Goal: Task Accomplishment & Management: Use online tool/utility

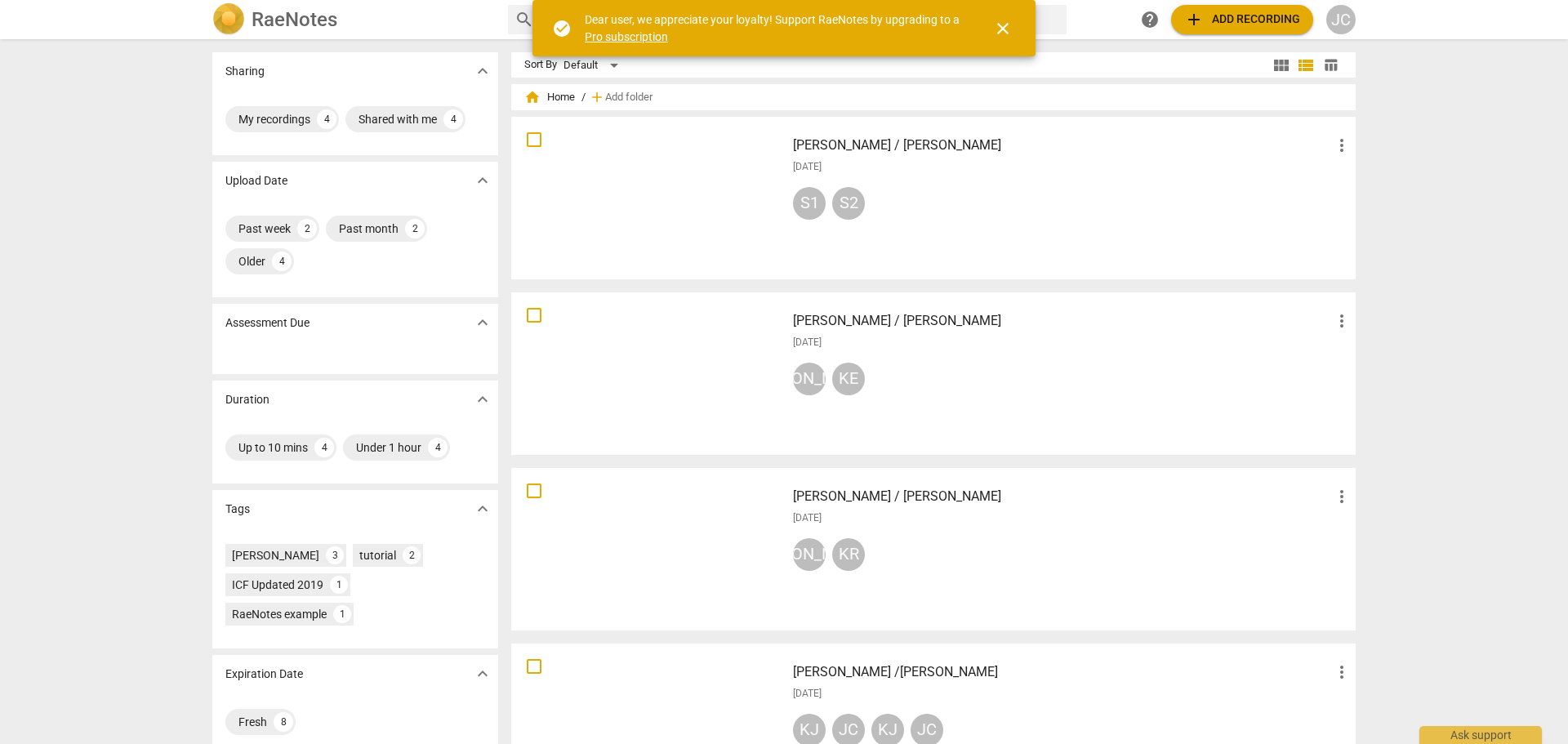
click at [1008, 27] on span "close" at bounding box center [1003, 28] width 20 height 20
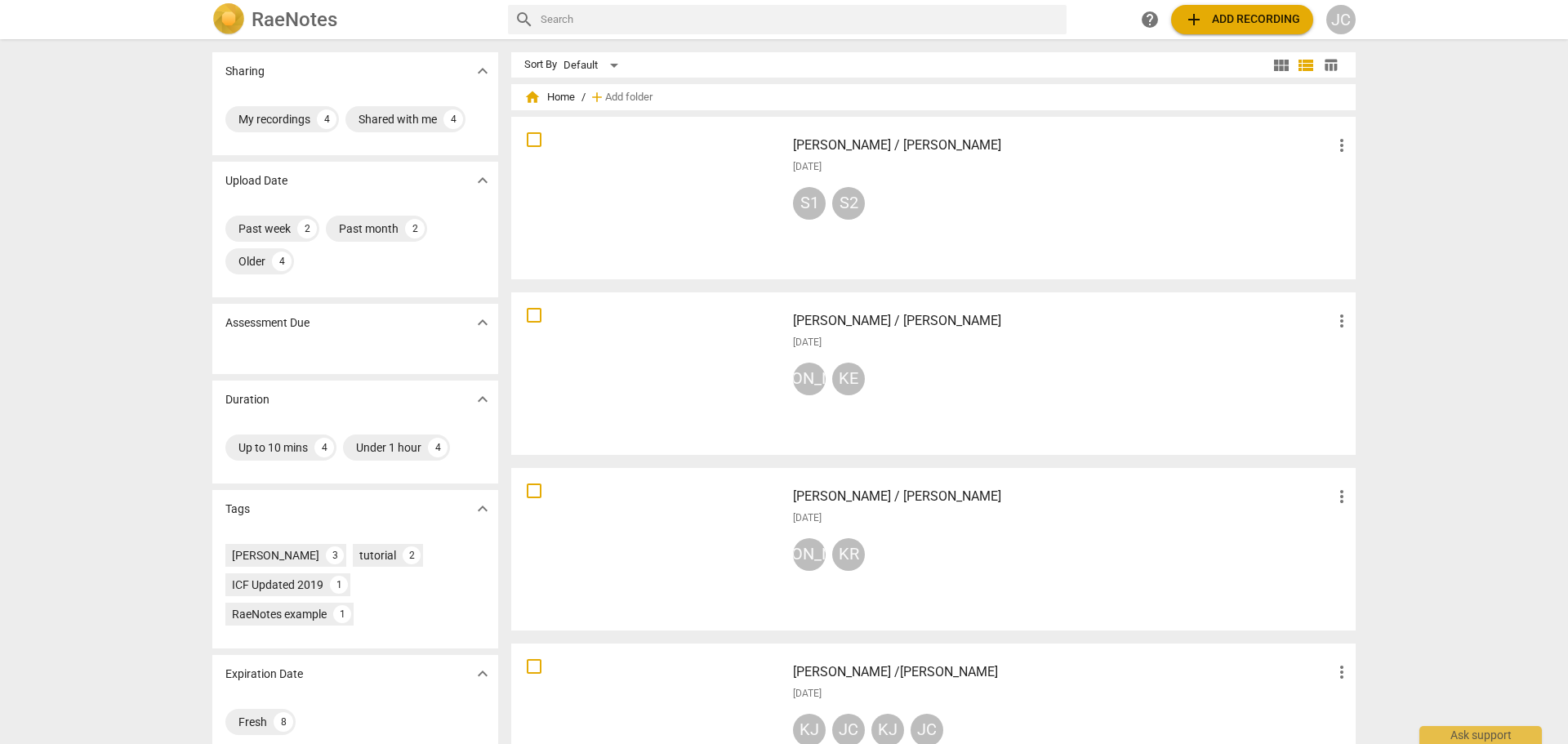
click at [1244, 18] on span "add Add recording" at bounding box center [1241, 20] width 116 height 20
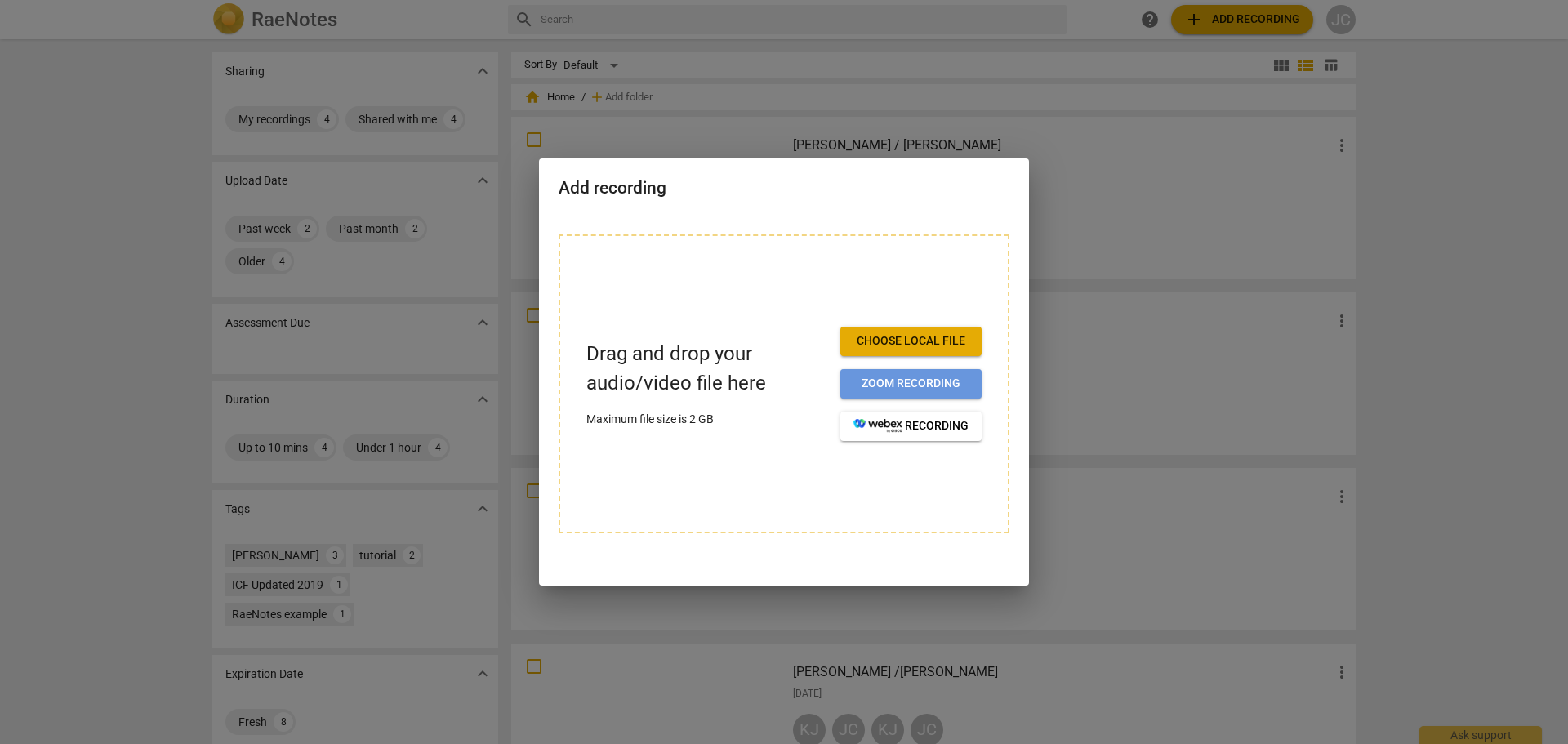
click at [869, 389] on span "Zoom recording" at bounding box center [911, 384] width 115 height 17
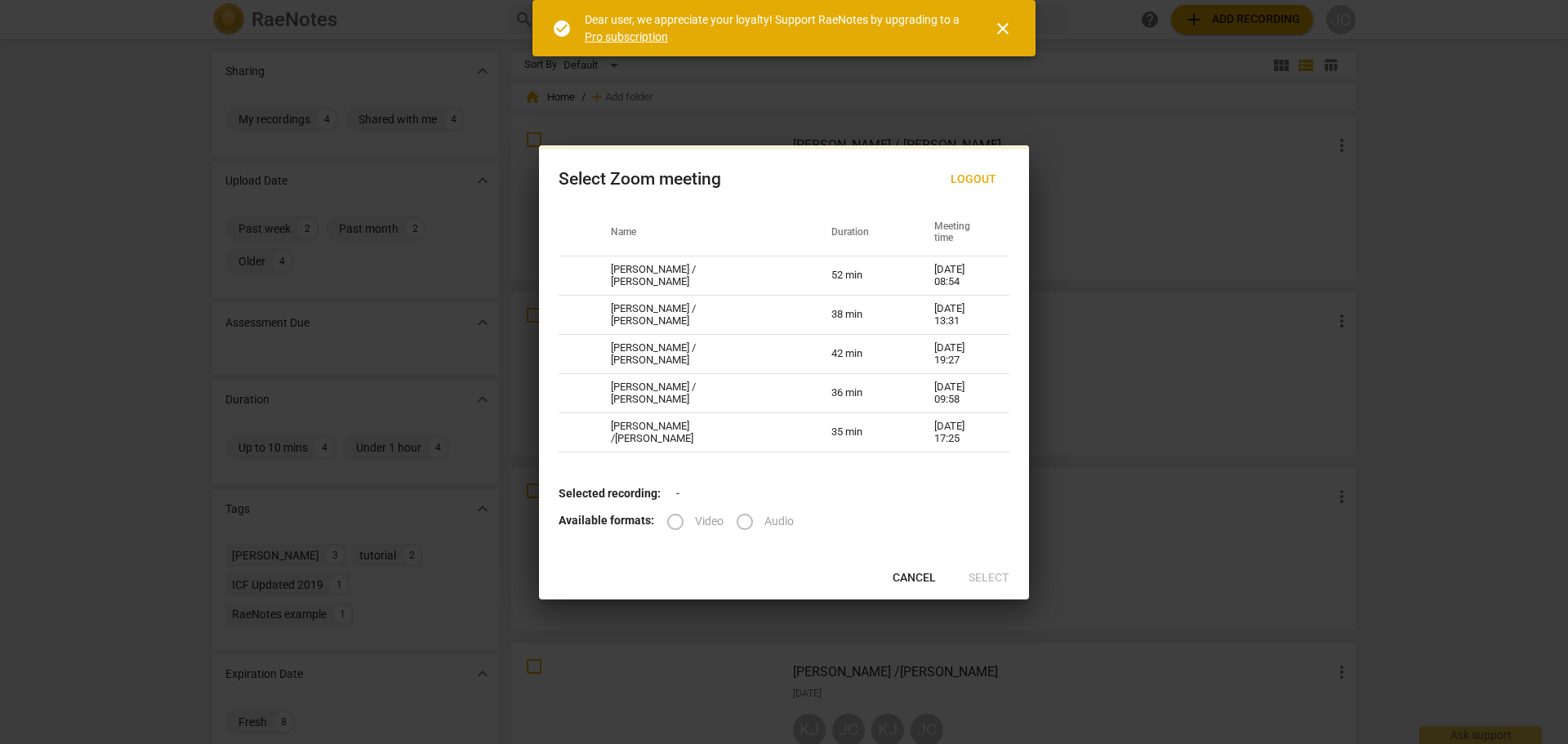
click at [1002, 25] on span "close" at bounding box center [1003, 28] width 20 height 20
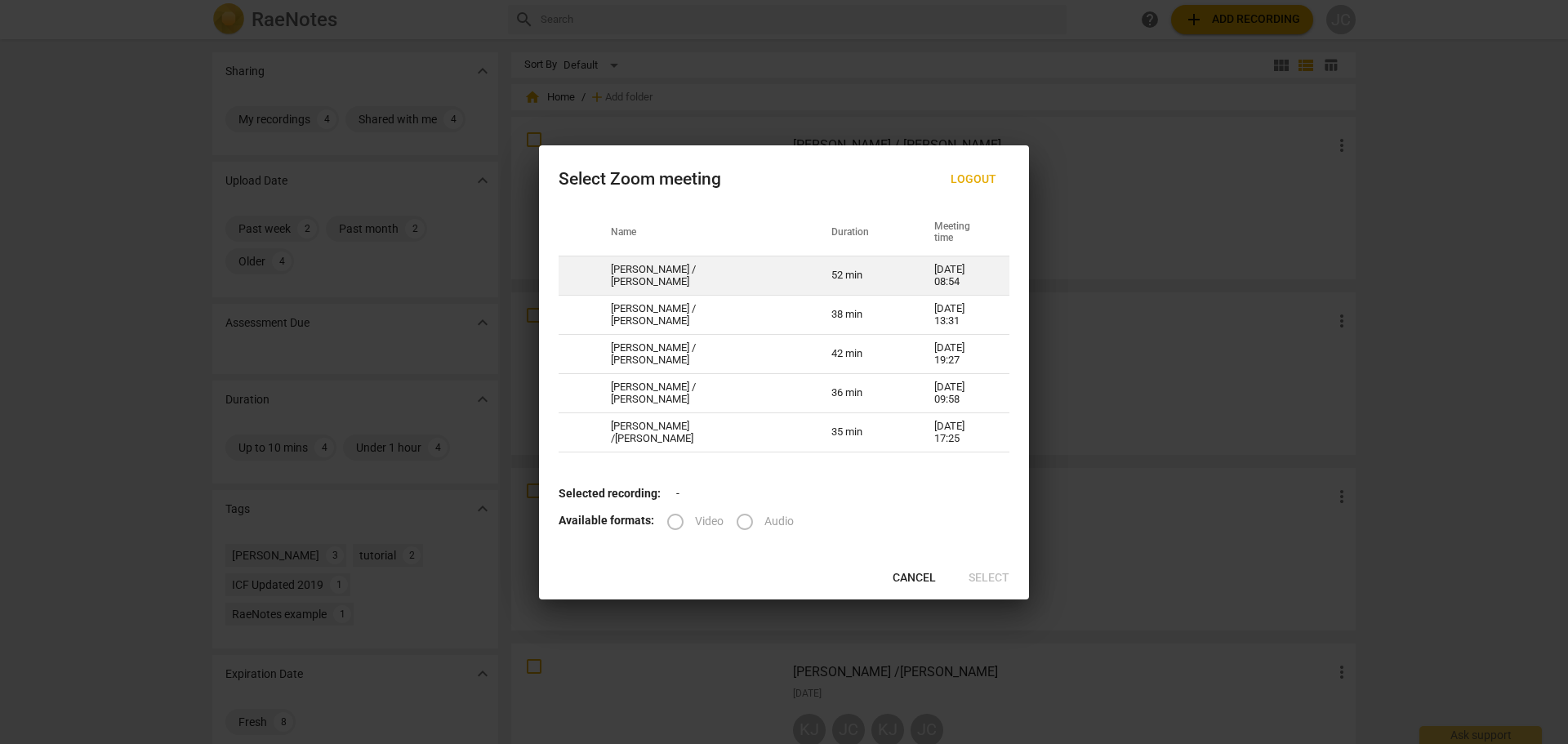
click at [680, 278] on td "Gary / John" at bounding box center [702, 276] width 221 height 39
radio input "true"
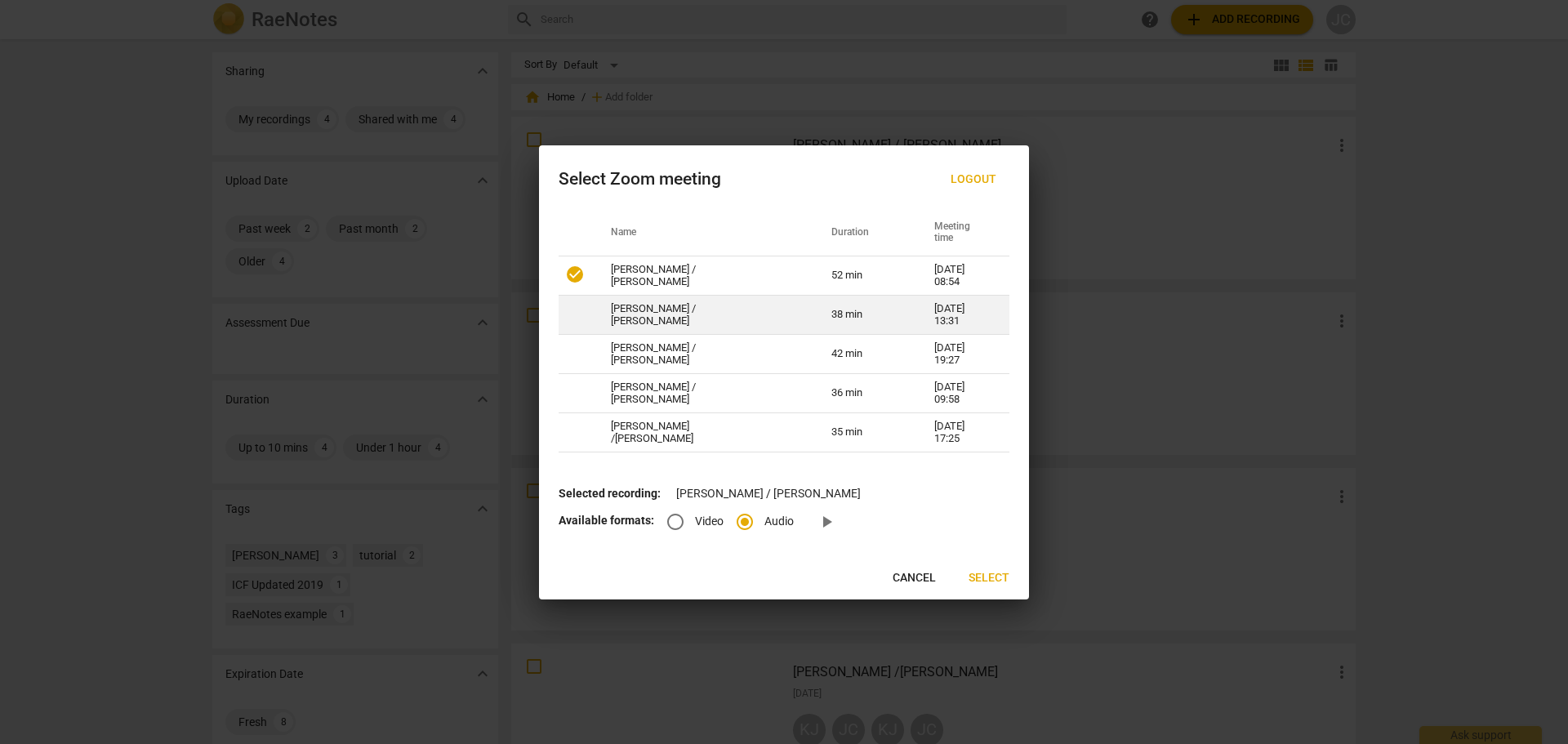
click at [676, 316] on td "[PERSON_NAME] / [PERSON_NAME]" at bounding box center [702, 315] width 221 height 39
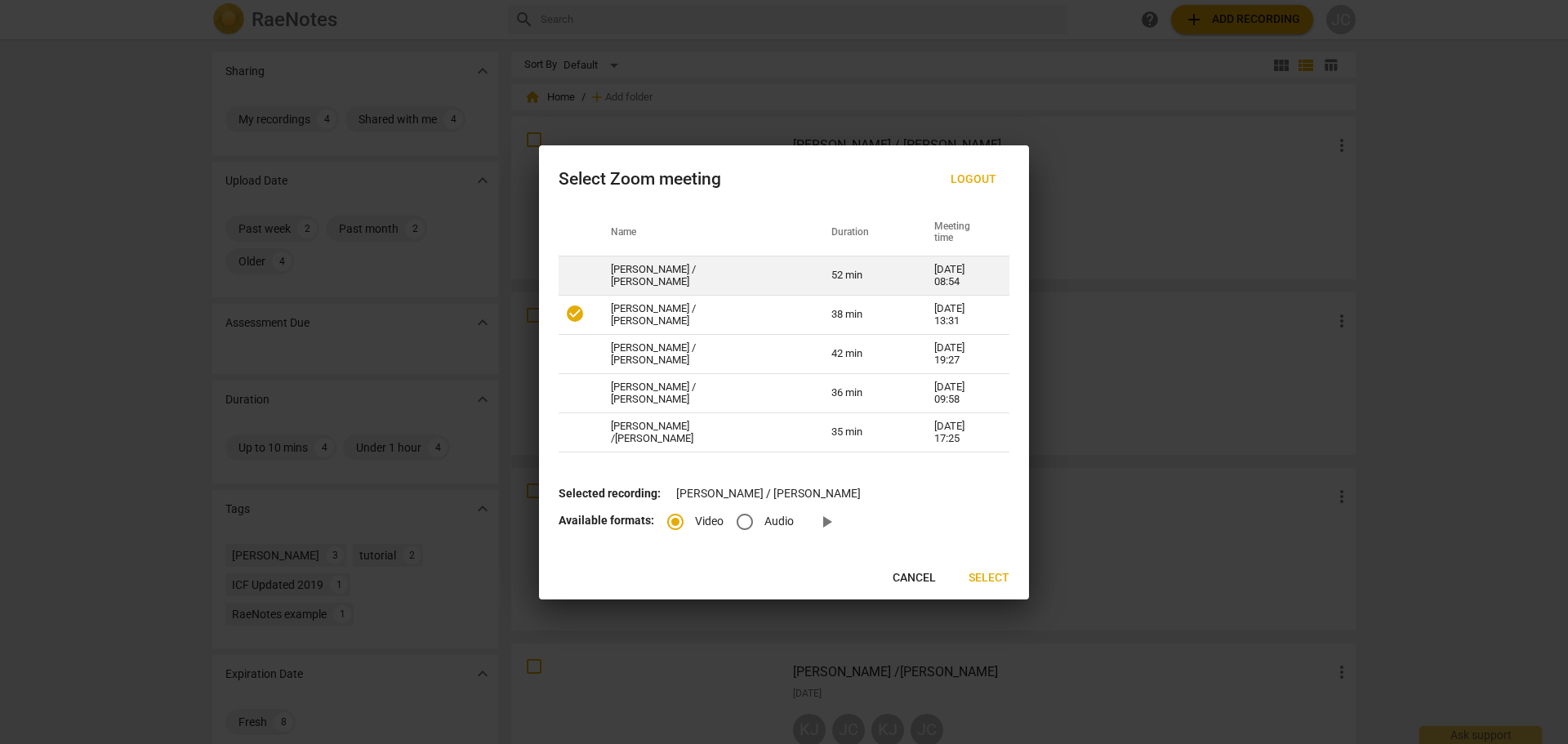
click at [682, 283] on td "Gary / John" at bounding box center [702, 276] width 221 height 39
radio input "false"
radio input "true"
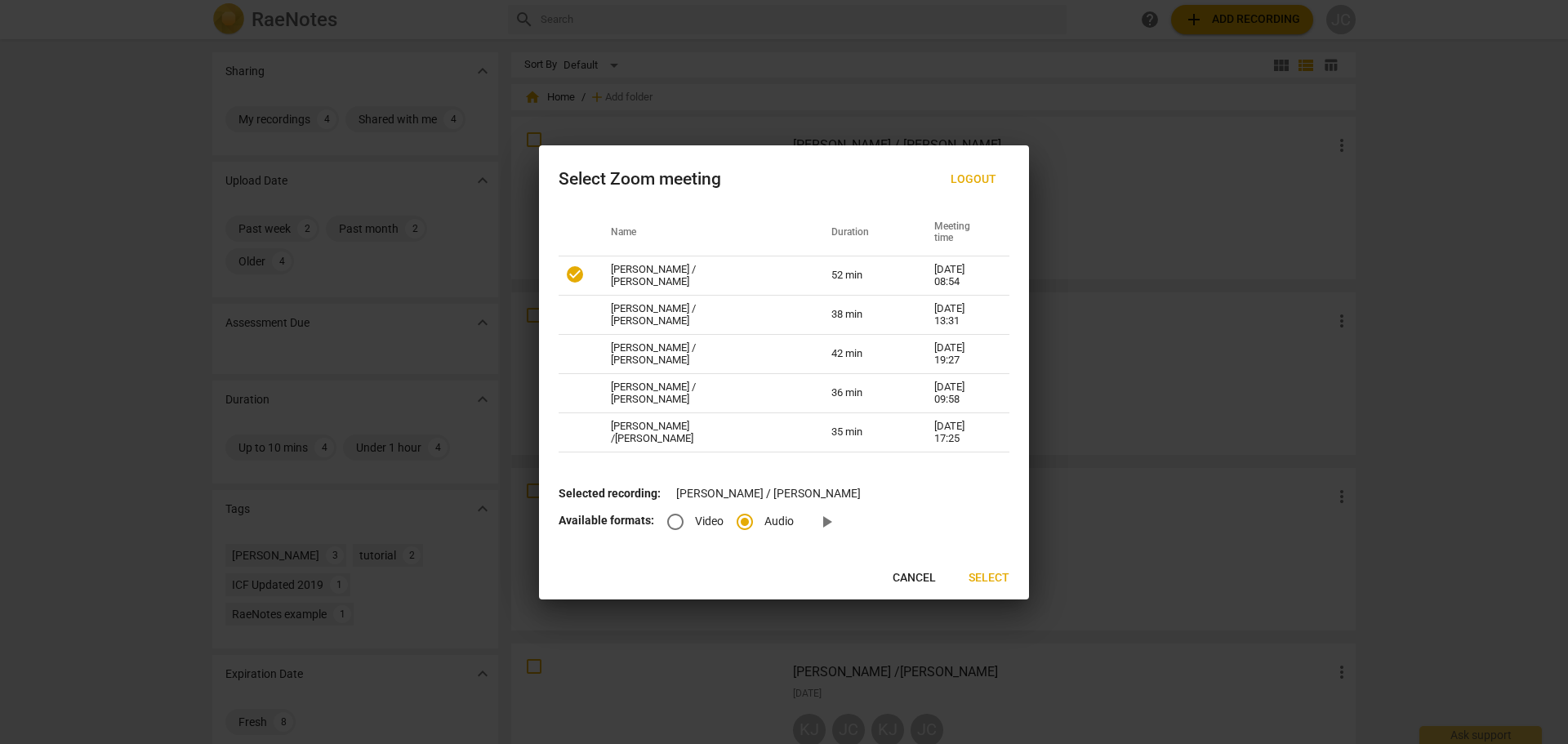
click at [982, 575] on span "Select" at bounding box center [988, 578] width 41 height 17
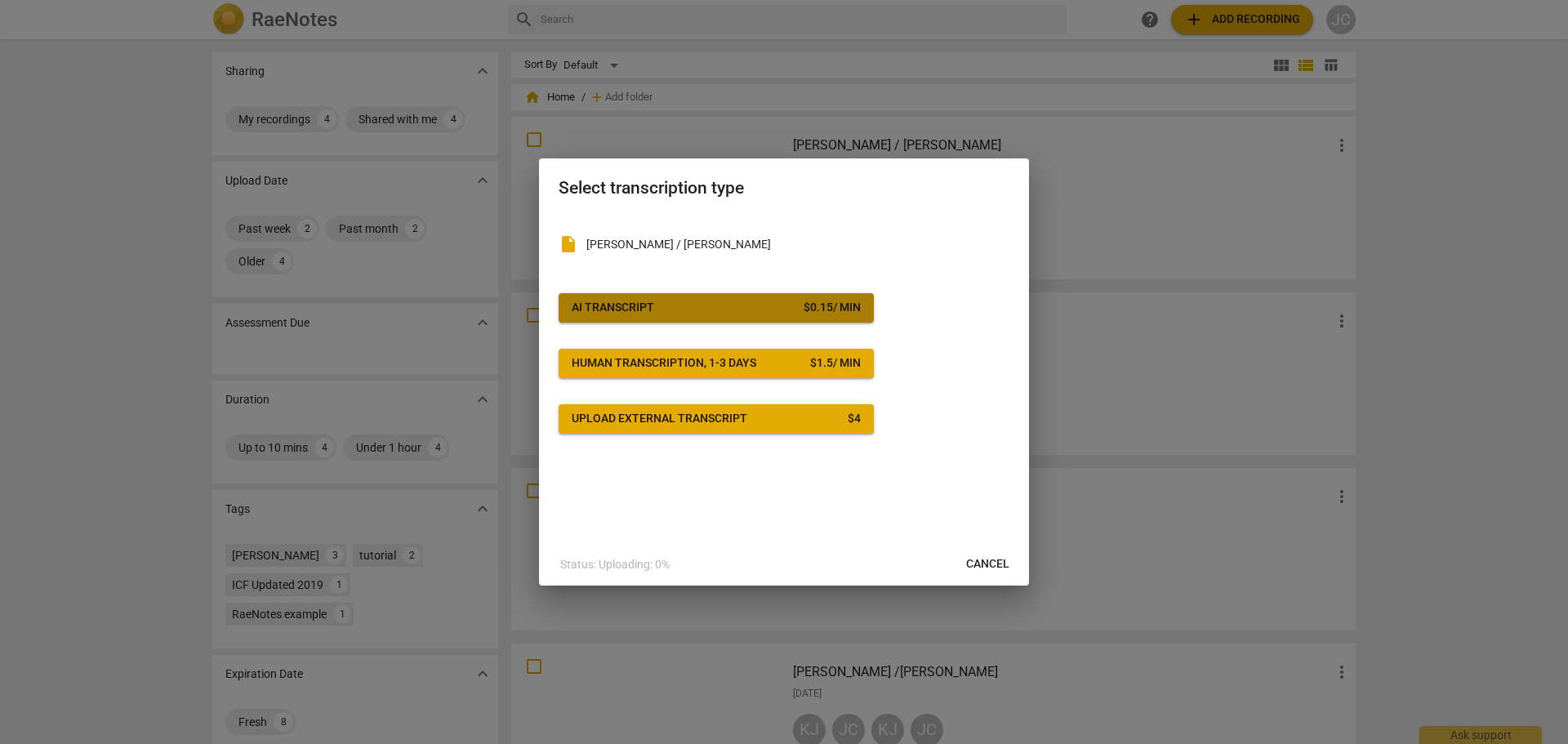
click at [660, 308] on span "AI Transcript $ 0.15 / min" at bounding box center [716, 308] width 289 height 17
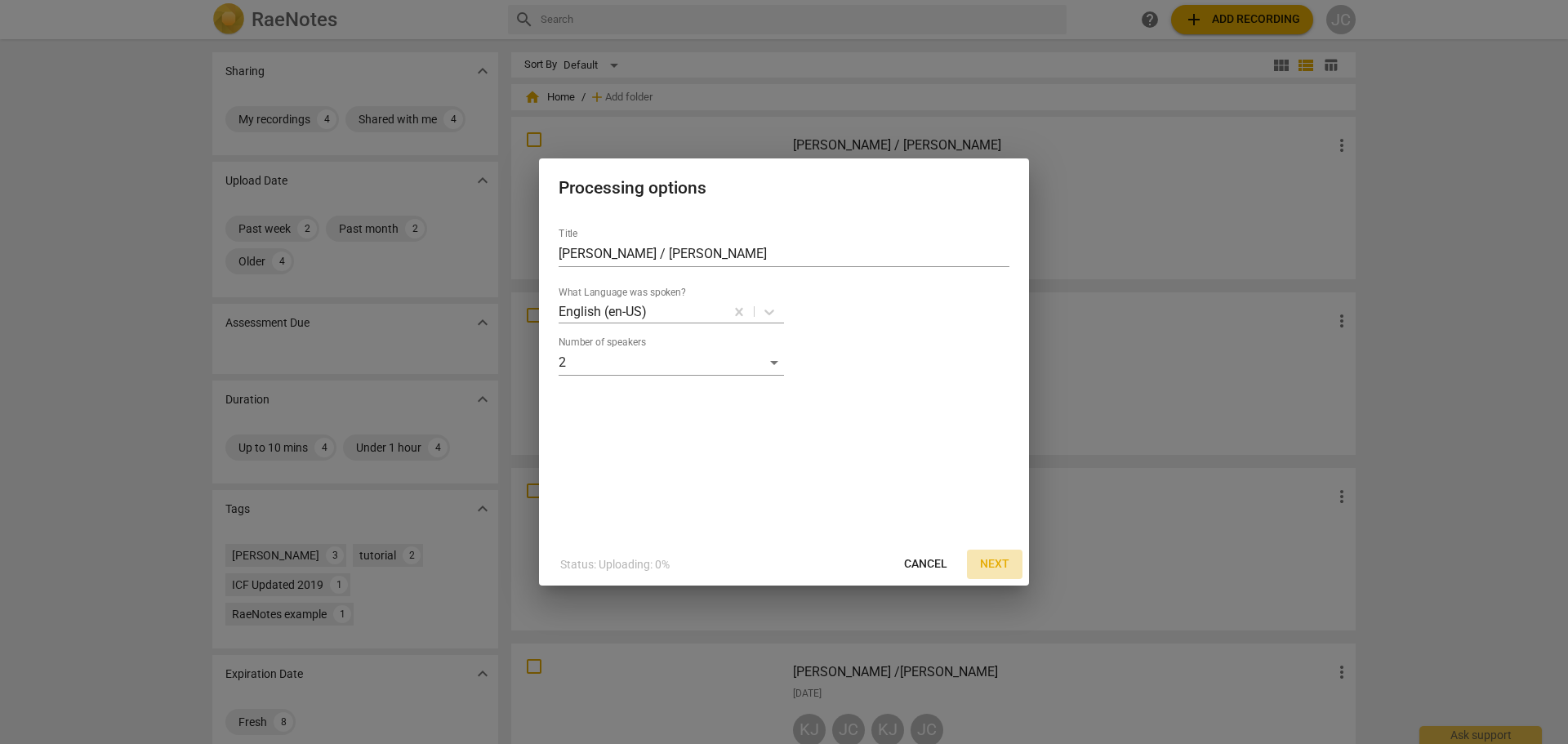
click at [1000, 563] on span "Next" at bounding box center [994, 564] width 29 height 17
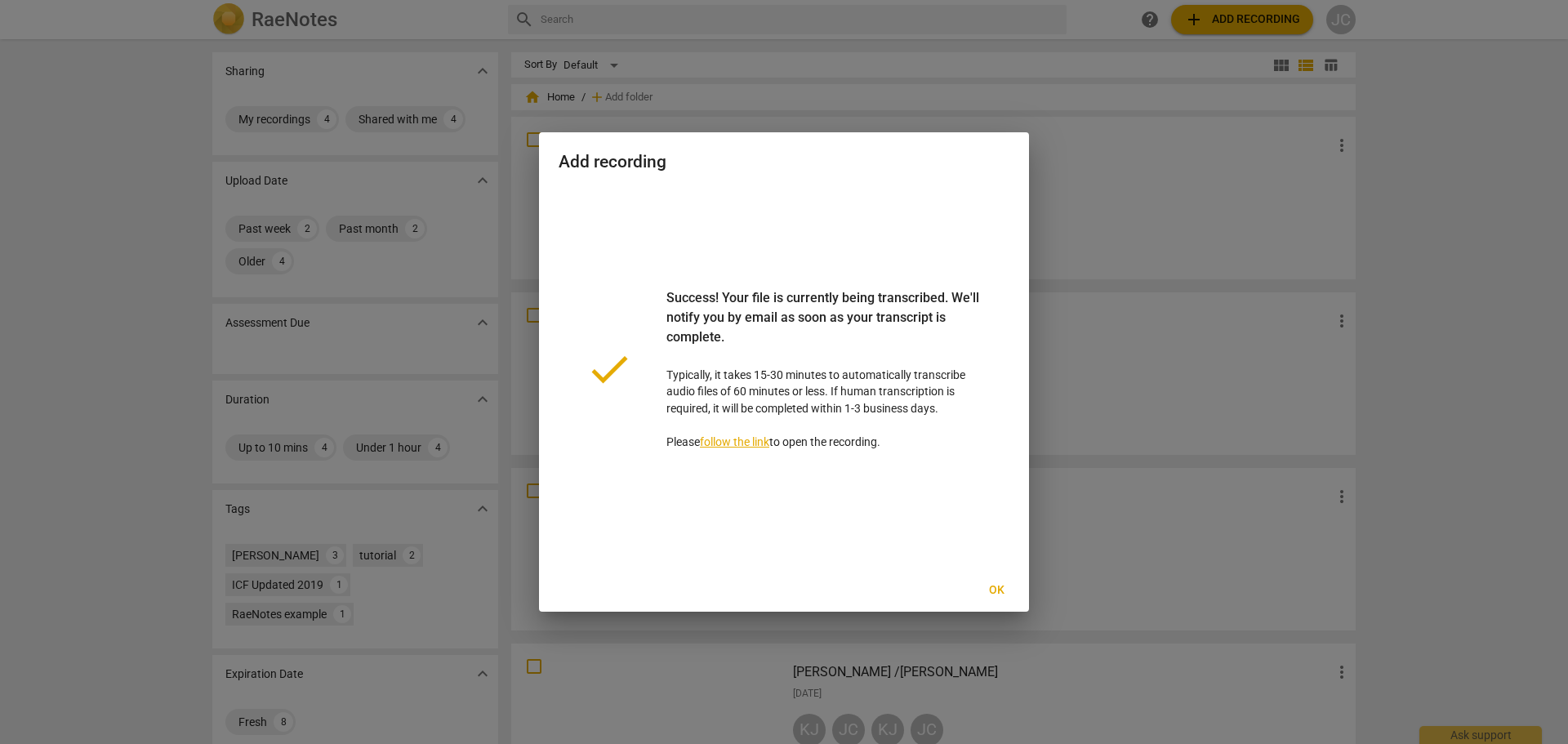
click at [993, 589] on span "Ok" at bounding box center [996, 591] width 26 height 17
